Goal: Check status: Check status

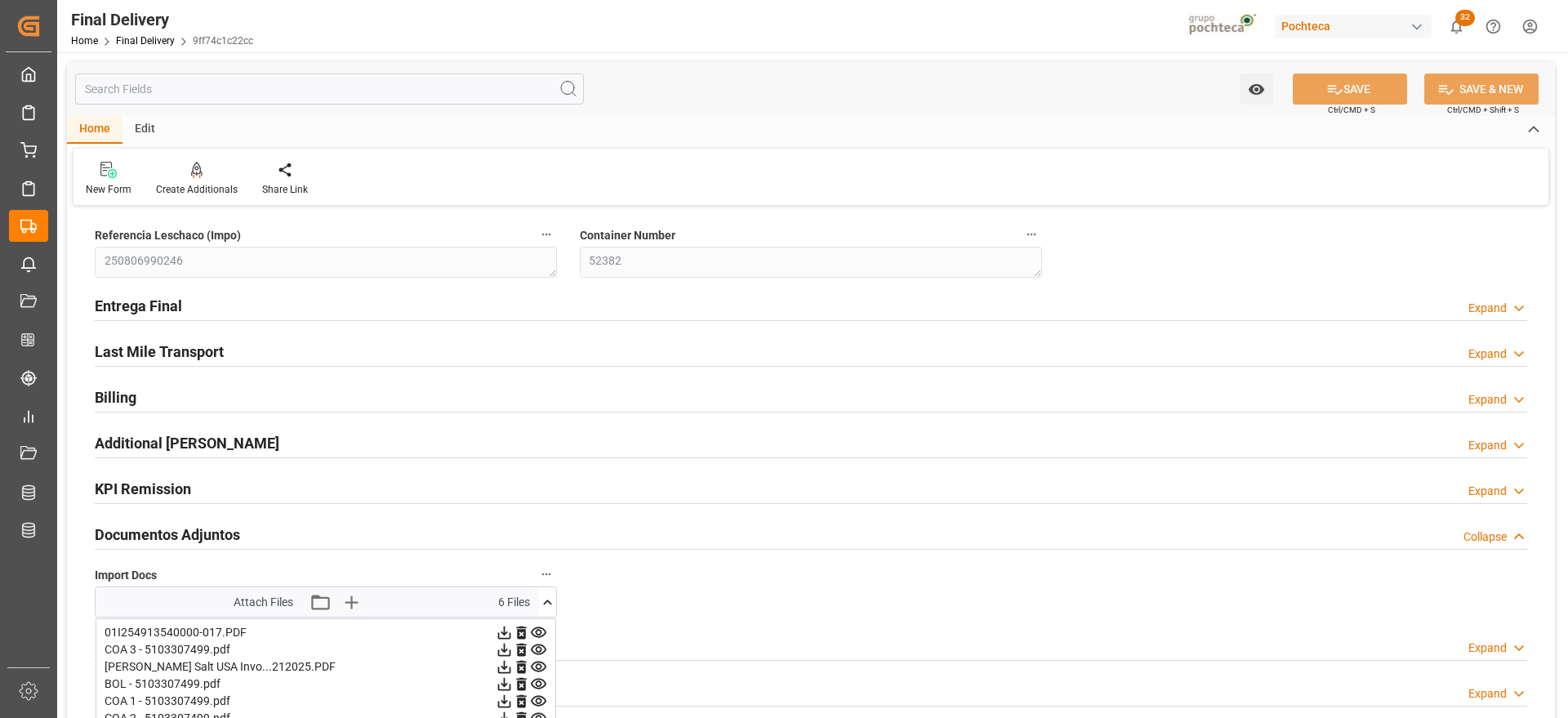
scroll to position [204, 0]
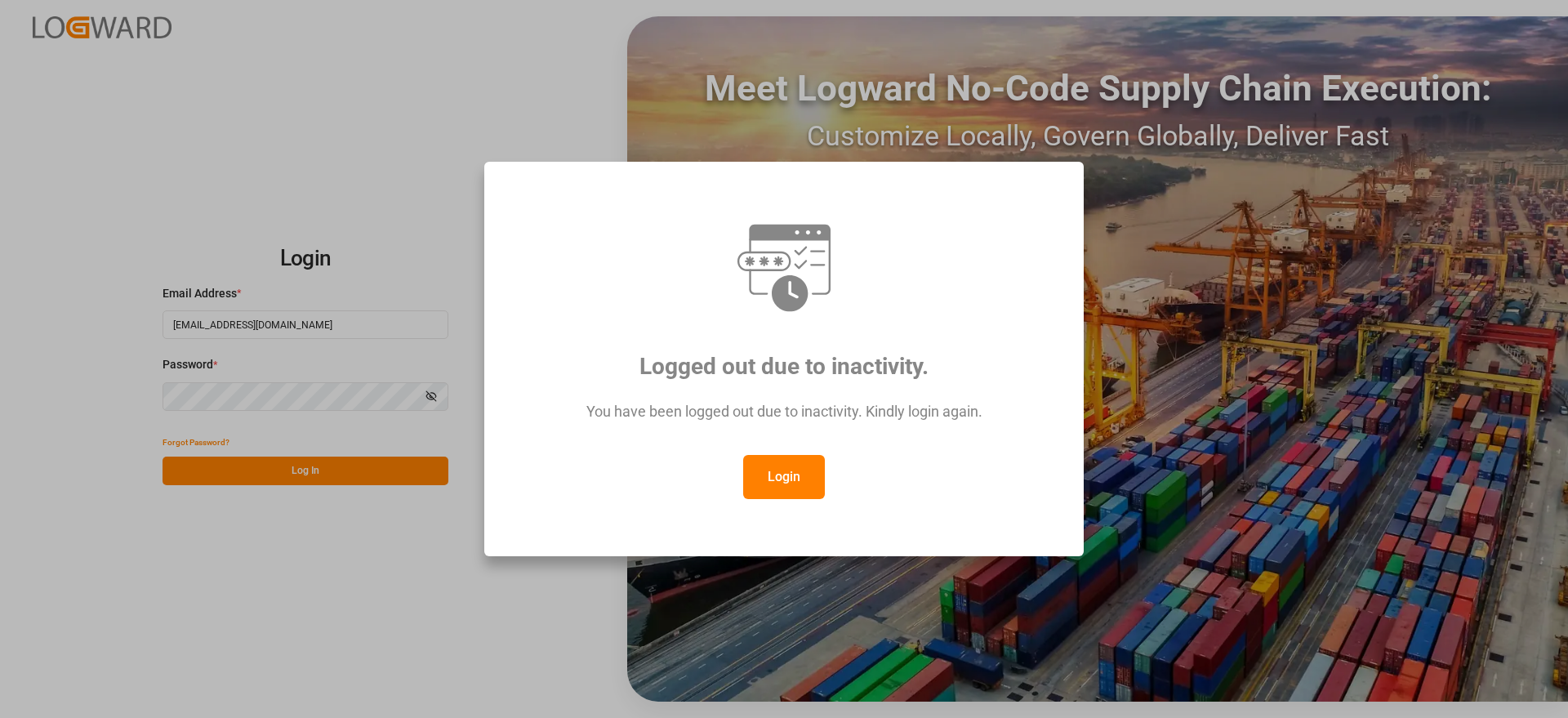
click at [794, 463] on button "Login" at bounding box center [784, 476] width 82 height 44
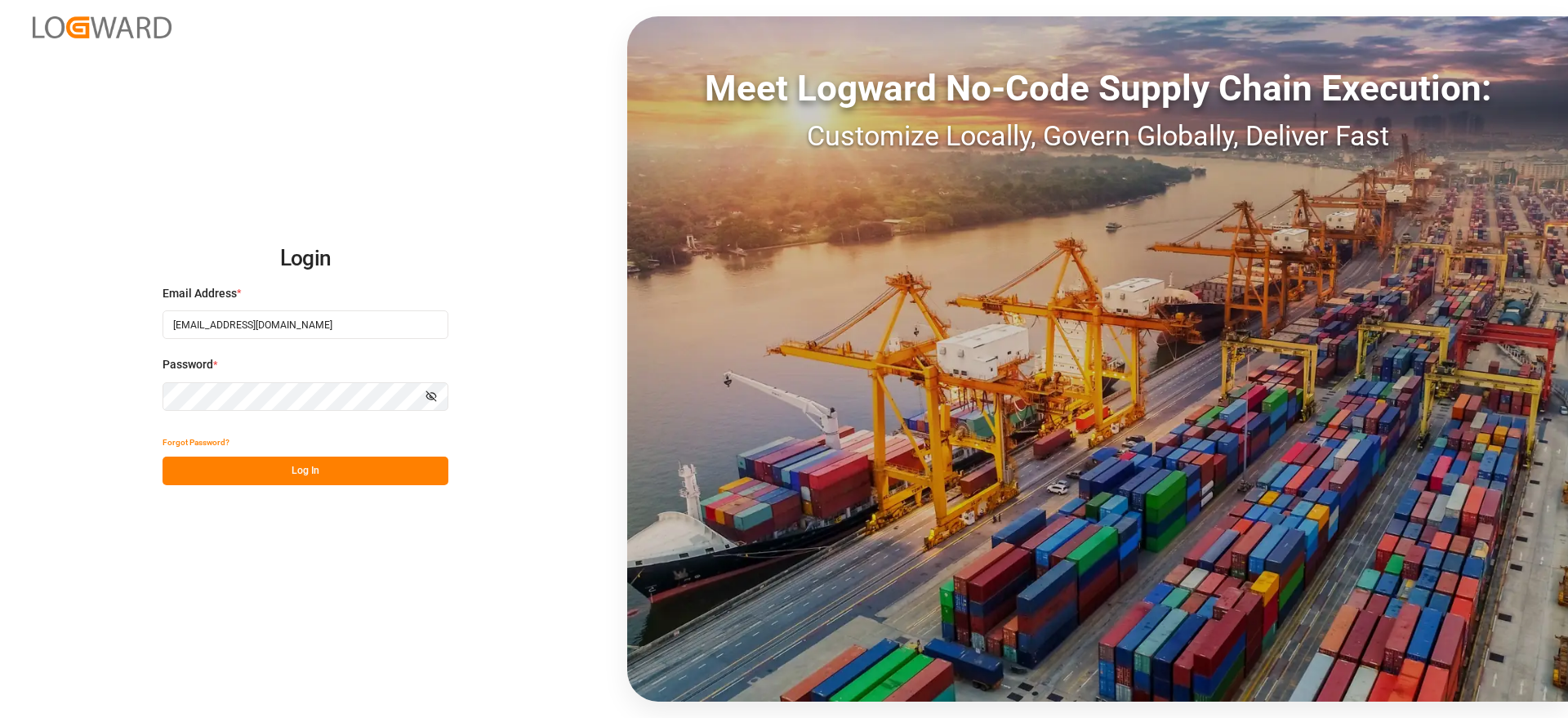
click at [325, 470] on button "Log In" at bounding box center [305, 471] width 286 height 28
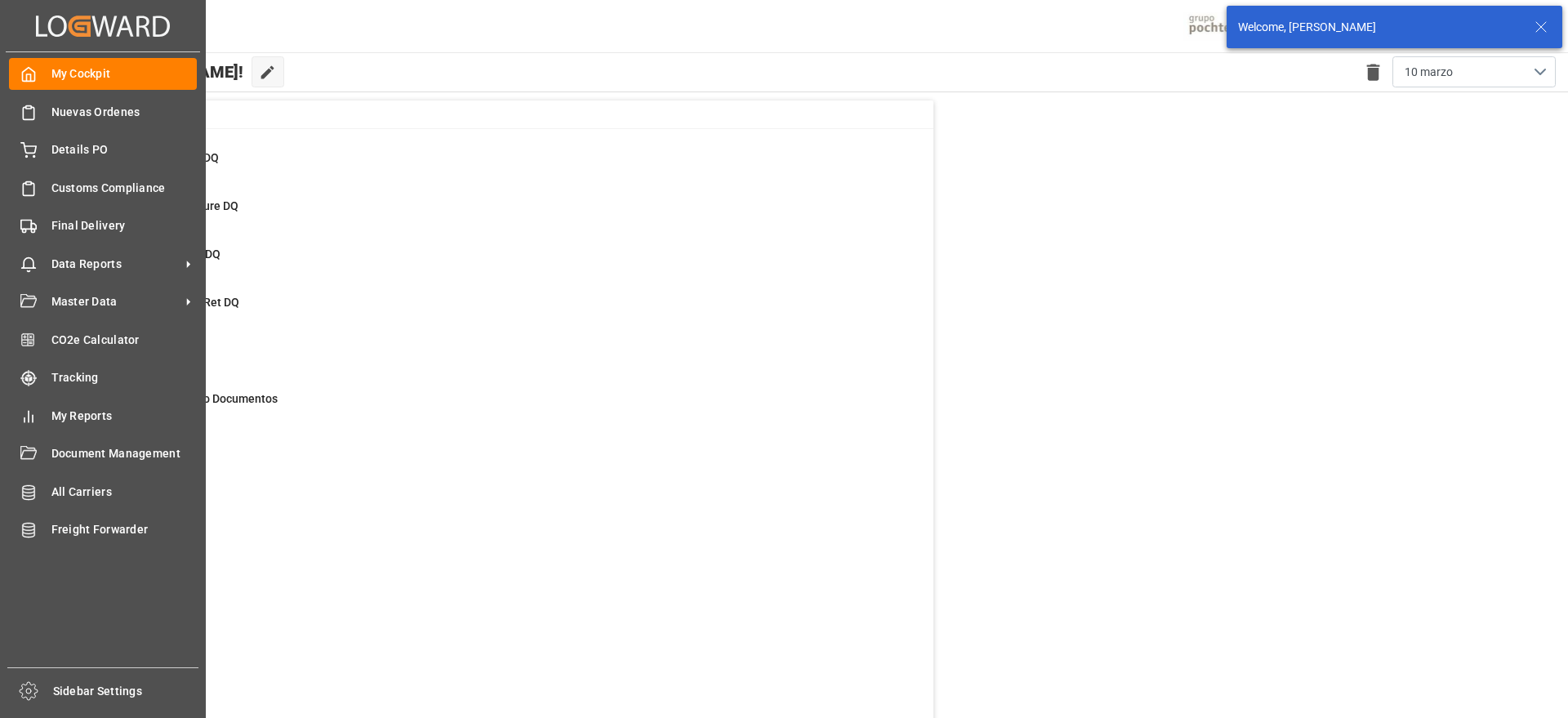
click at [70, 168] on div "My Cockpit My Cockpit Nuevas Ordenes Nuevas Ordenes Details PO Details PO Custo…" at bounding box center [103, 359] width 194 height 615
click at [79, 155] on span "Details PO" at bounding box center [125, 150] width 146 height 17
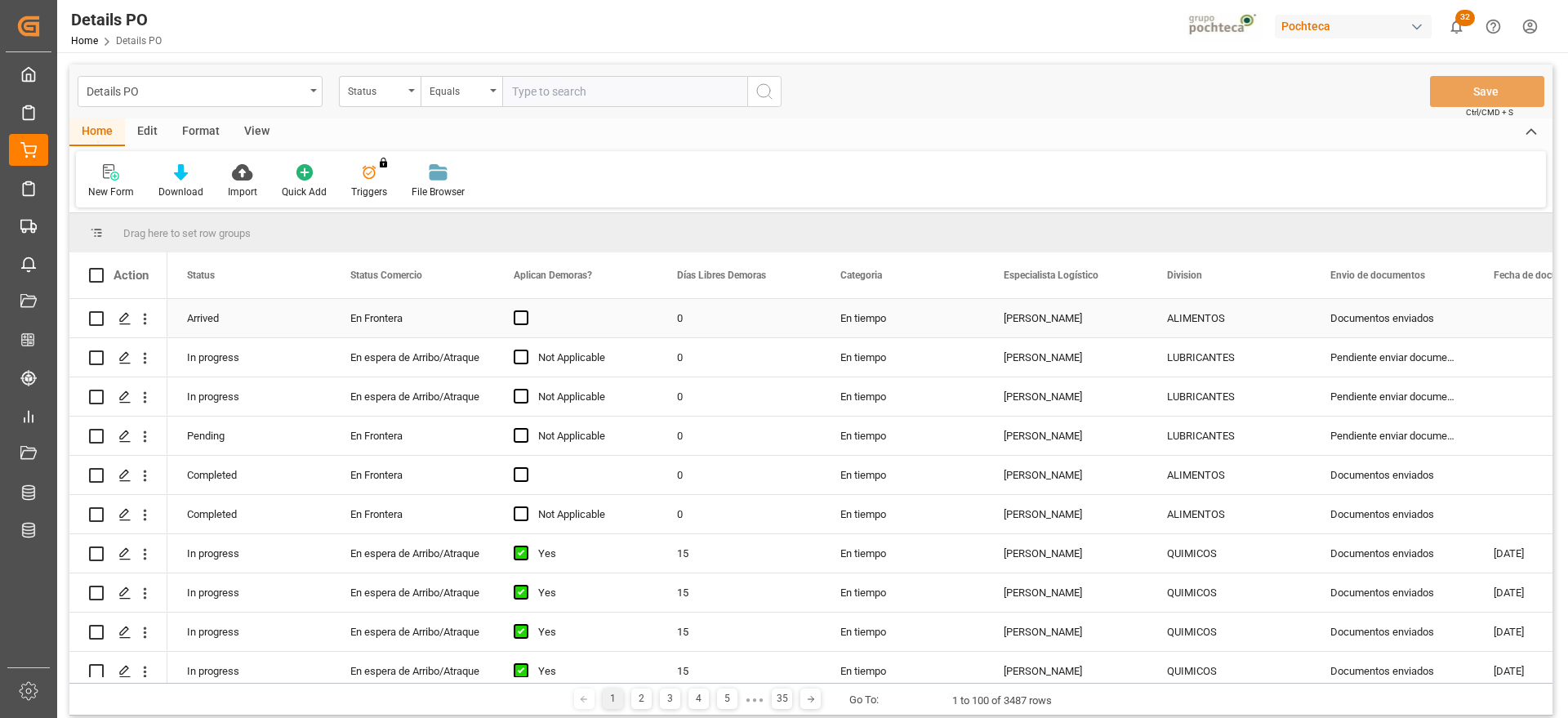
click at [405, 325] on div "En Frontera" at bounding box center [412, 319] width 125 height 38
click at [905, 331] on div "En tiempo" at bounding box center [902, 318] width 163 height 39
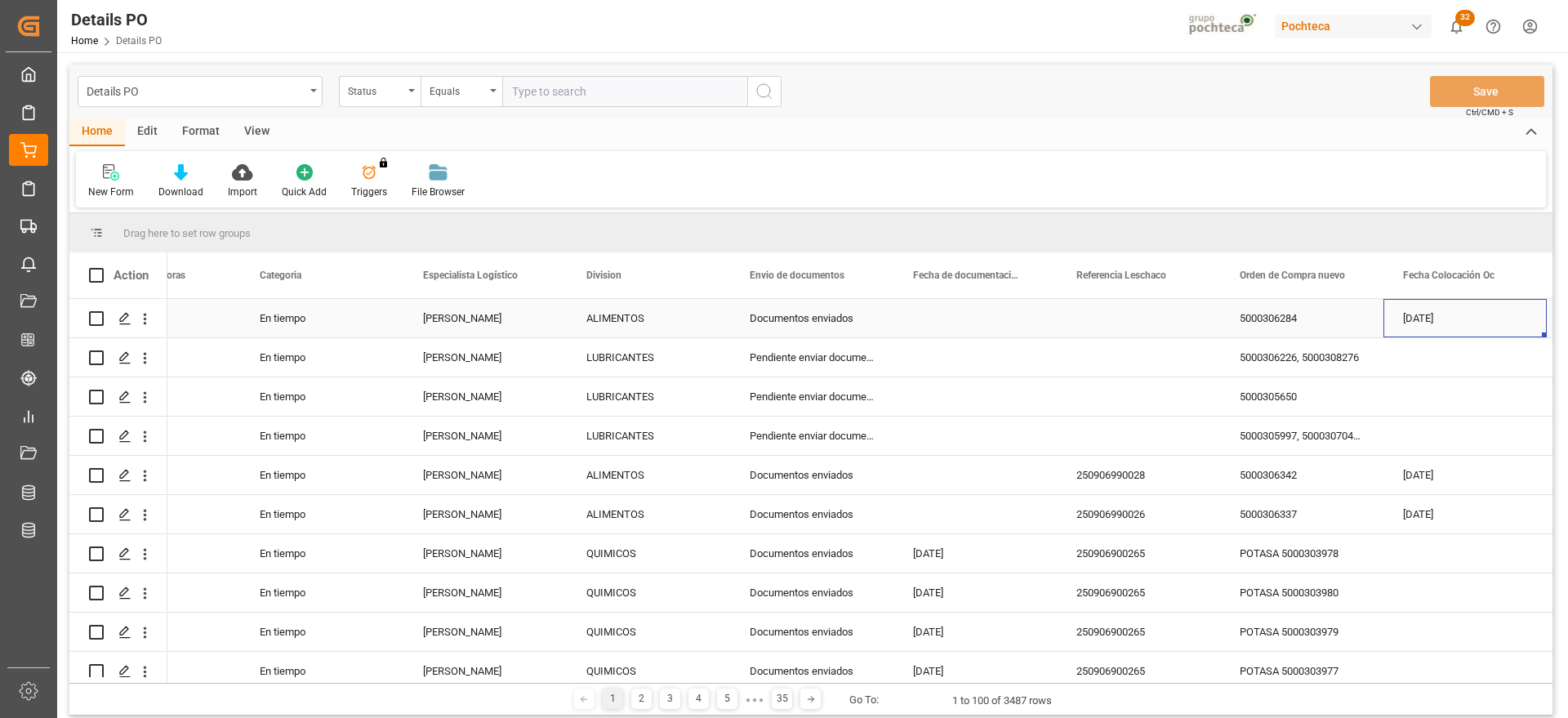
scroll to position [0, 743]
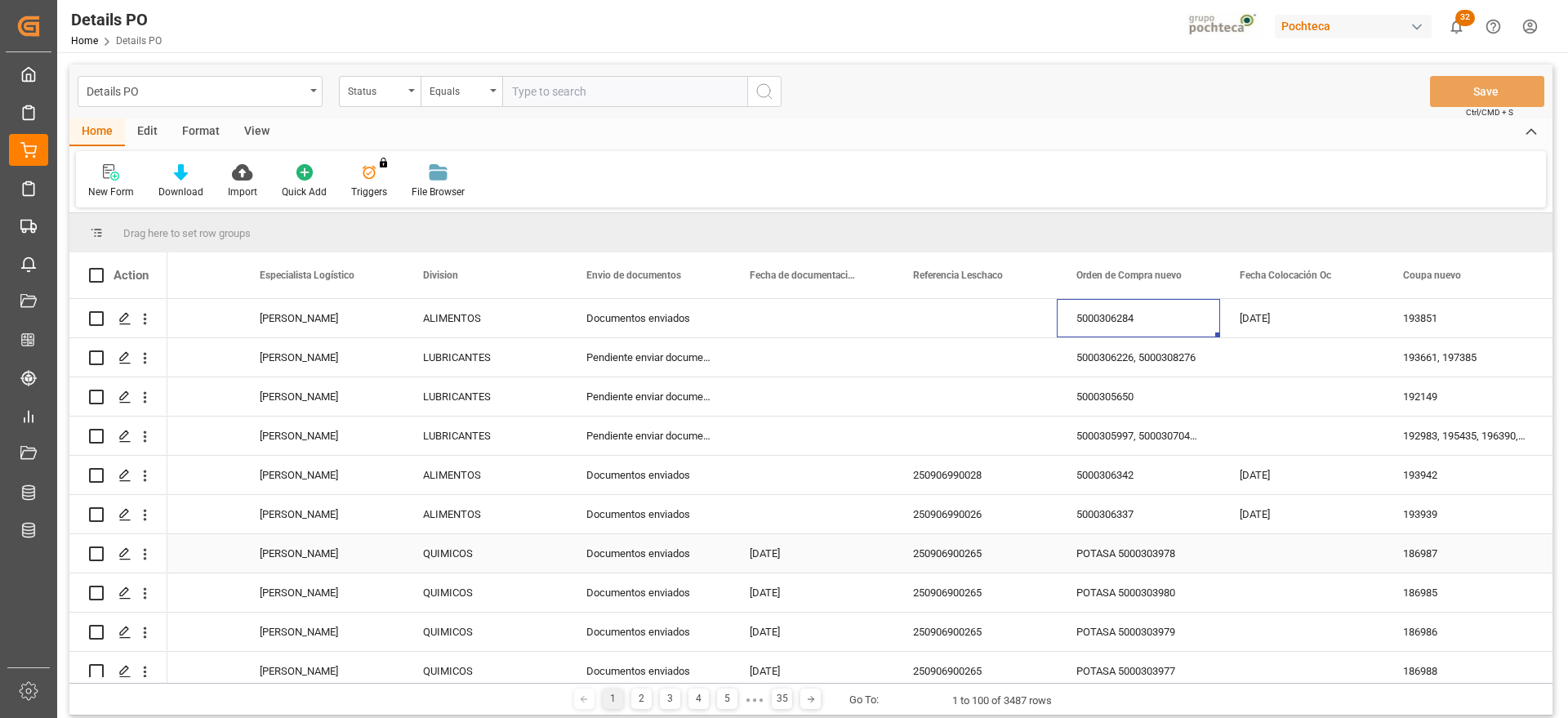
click at [806, 552] on div "[DATE]" at bounding box center [811, 553] width 163 height 39
click at [968, 550] on div "250906900265" at bounding box center [975, 553] width 163 height 39
click at [1116, 559] on div "POTASA 5000303978" at bounding box center [1138, 553] width 163 height 39
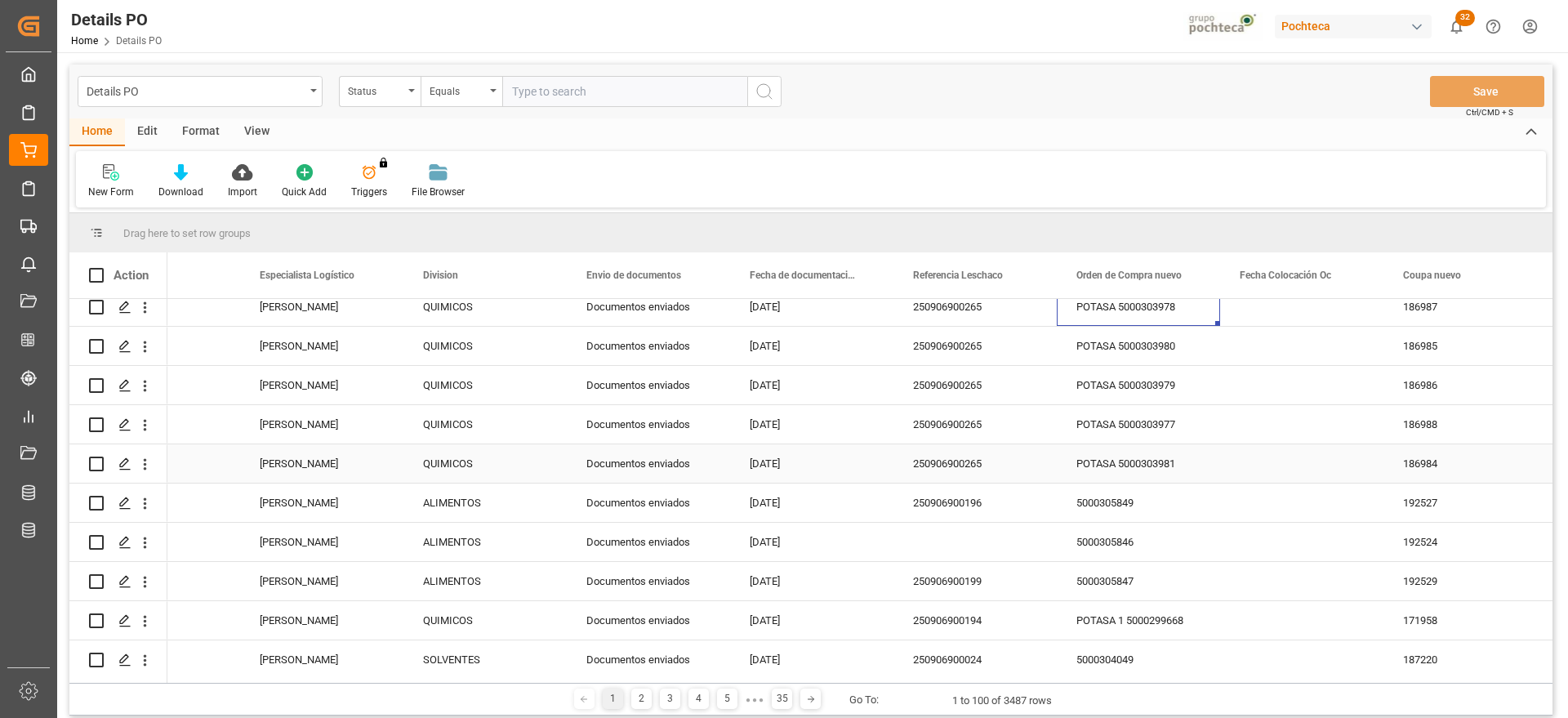
scroll to position [307, 0]
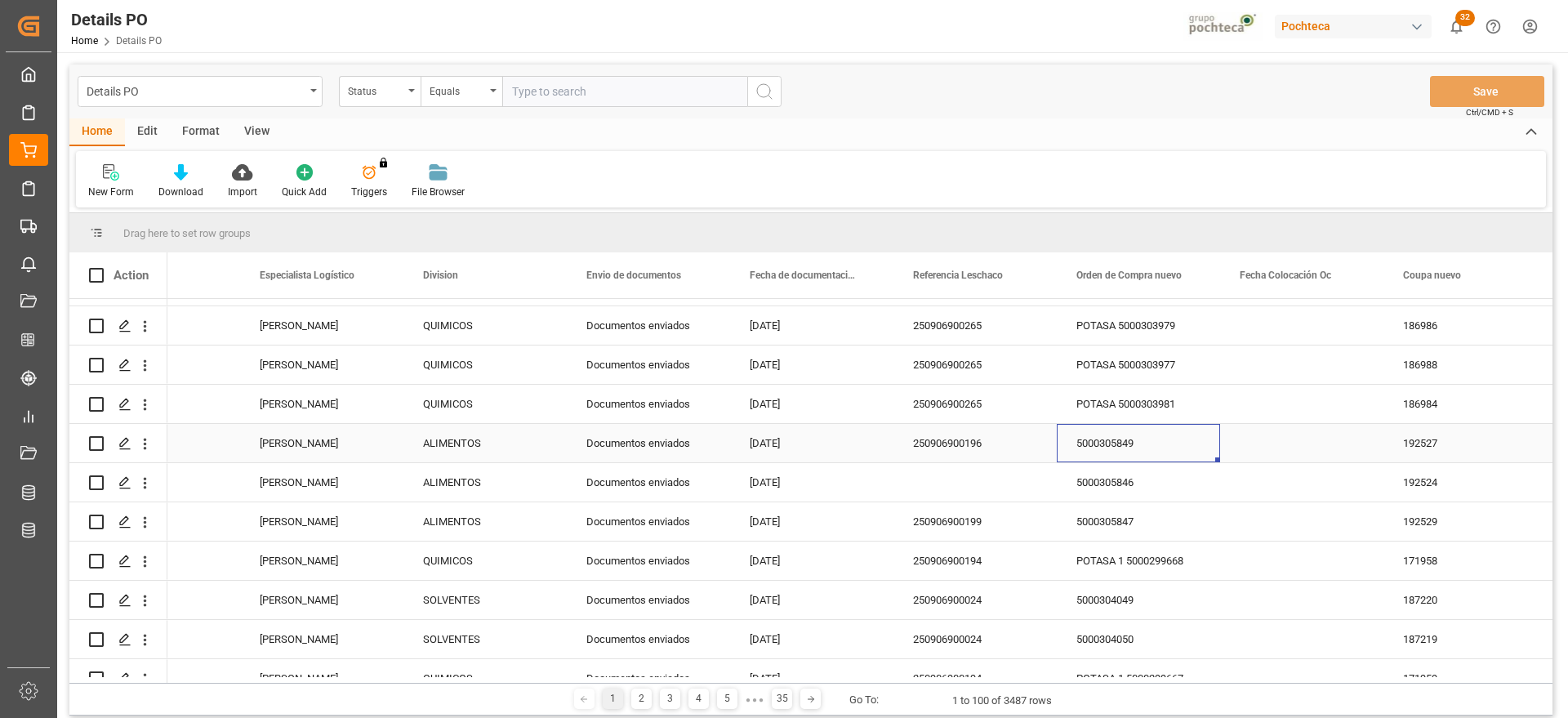
click at [1124, 448] on div "5000305849" at bounding box center [1138, 442] width 163 height 39
click at [974, 442] on div "250906900196" at bounding box center [975, 442] width 163 height 39
click at [400, 87] on div "Status" at bounding box center [375, 90] width 56 height 19
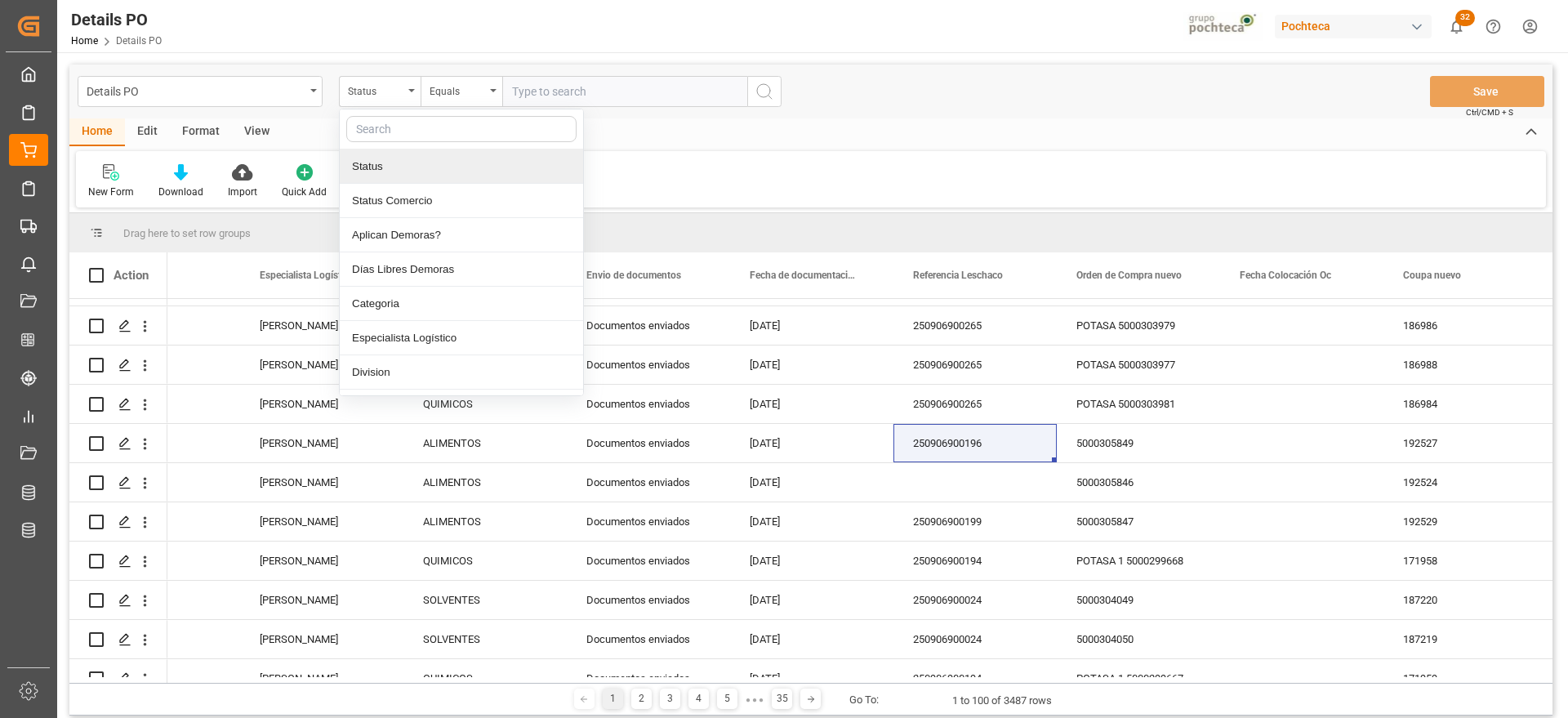
click at [409, 137] on input "text" at bounding box center [461, 129] width 230 height 26
click at [411, 125] on input "text" at bounding box center [461, 129] width 230 height 26
type input "ref"
click at [424, 164] on div "Referencia Leschaco" at bounding box center [461, 166] width 243 height 34
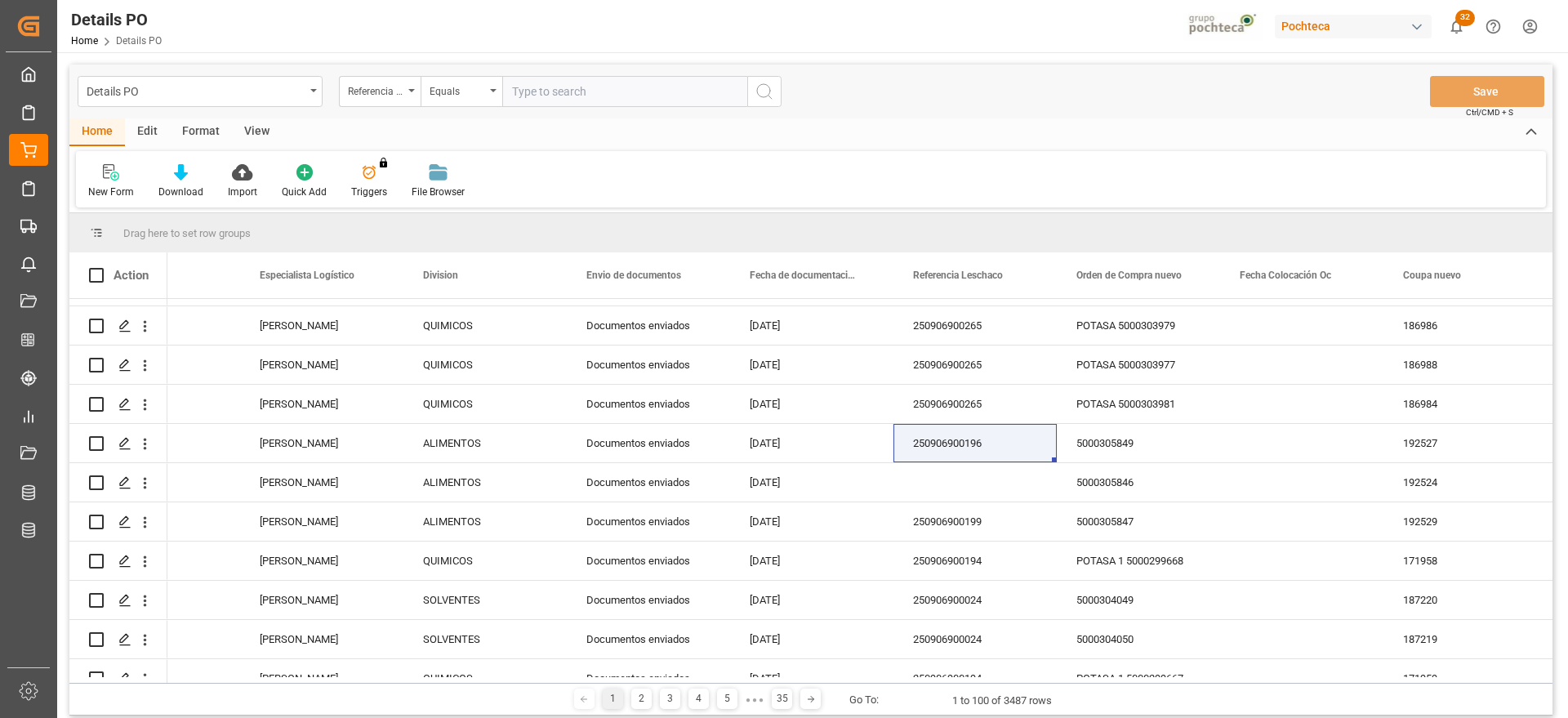
click at [534, 87] on input "text" at bounding box center [625, 91] width 245 height 31
paste input "250906900196"
type input "250906900196"
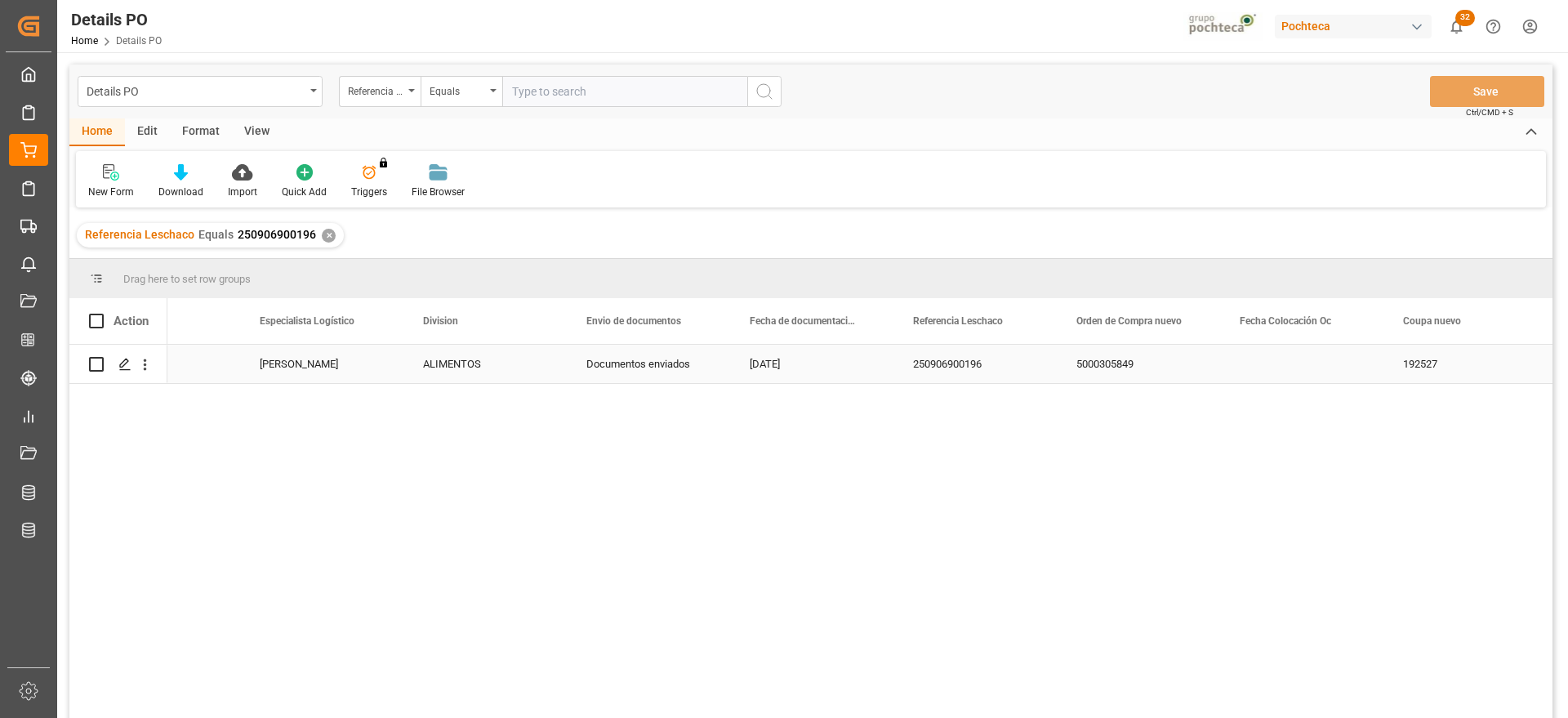
click at [995, 367] on div "250906900196" at bounding box center [975, 363] width 163 height 39
click at [1136, 361] on div "5000305849" at bounding box center [1138, 363] width 163 height 39
